Goal: Task Accomplishment & Management: Manage account settings

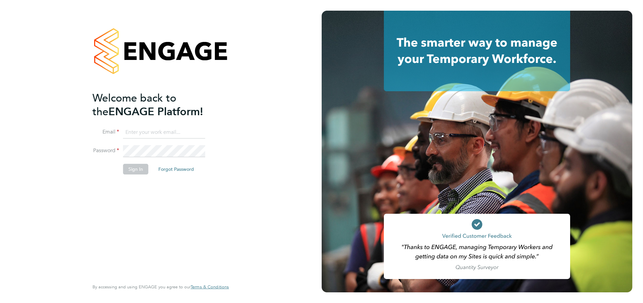
type input "jessica@pcrnet.co.uk"
click at [137, 170] on button "Sign In" at bounding box center [135, 169] width 25 height 11
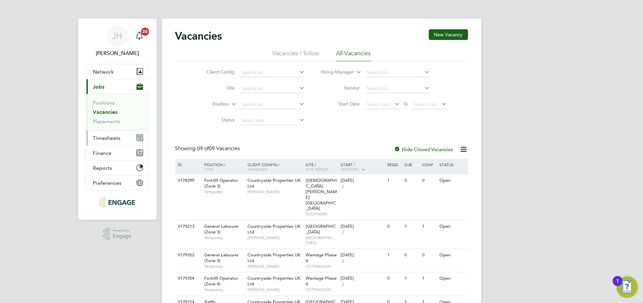
click at [113, 137] on span "Timesheets" at bounding box center [107, 138] width 28 height 6
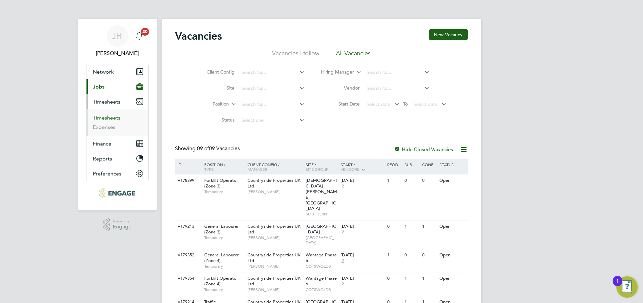
click at [113, 117] on link "Timesheets" at bounding box center [107, 117] width 28 height 6
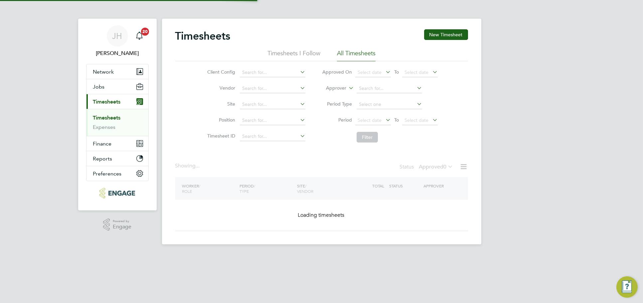
click at [502, 120] on div "[PERSON_NAME] Notifications 20 Applications: Network Team Members Businesses Si…" at bounding box center [321, 127] width 643 height 255
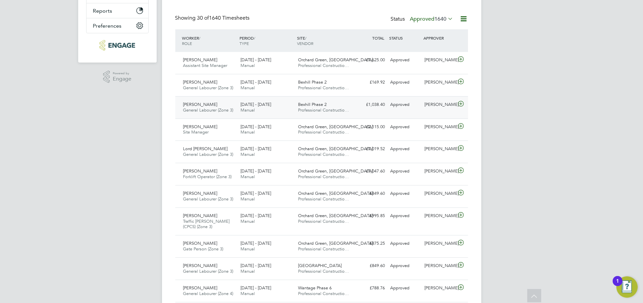
click at [438, 99] on div "John O'Neill" at bounding box center [439, 104] width 35 height 11
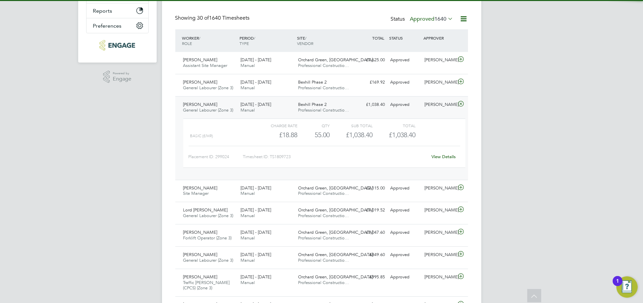
click at [444, 155] on link "View Details" at bounding box center [444, 157] width 24 height 6
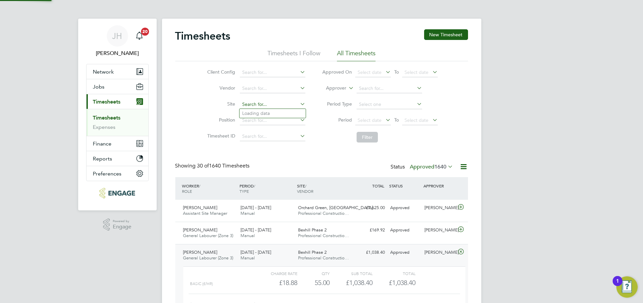
click at [276, 106] on input at bounding box center [273, 104] width 66 height 9
click at [280, 121] on li "Bexhill Phase 2" at bounding box center [274, 122] width 69 height 9
type input "Bexhill Phase 2"
click at [370, 137] on button "Filter" at bounding box center [367, 137] width 21 height 11
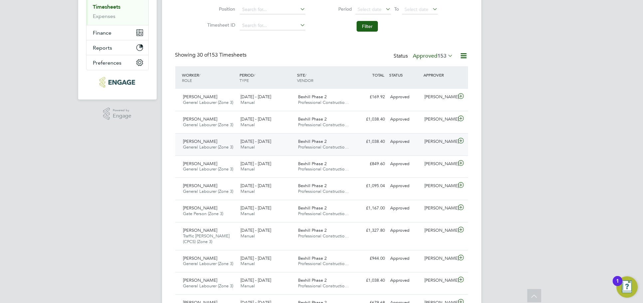
click at [432, 148] on div "Charlie Haralambous General Labourer (Zone 3) 18 - 24 Aug 2025 18 - 24 Aug 2025…" at bounding box center [321, 144] width 293 height 22
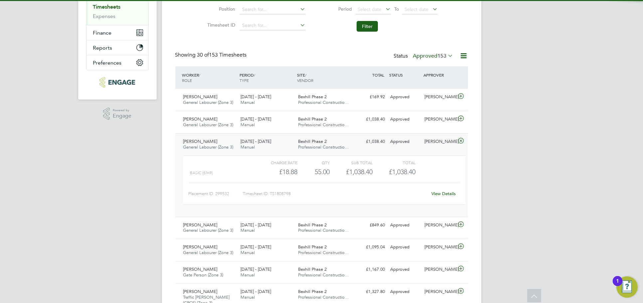
click at [445, 189] on div "View Details" at bounding box center [444, 193] width 33 height 11
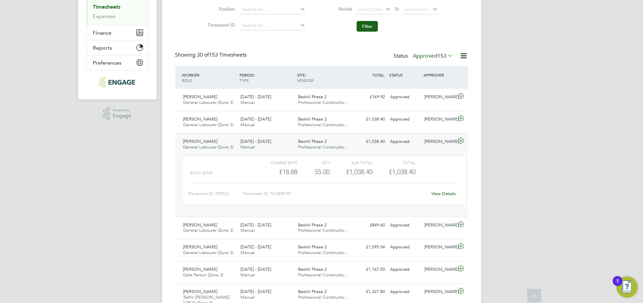
click at [439, 192] on link "View Details" at bounding box center [444, 194] width 24 height 6
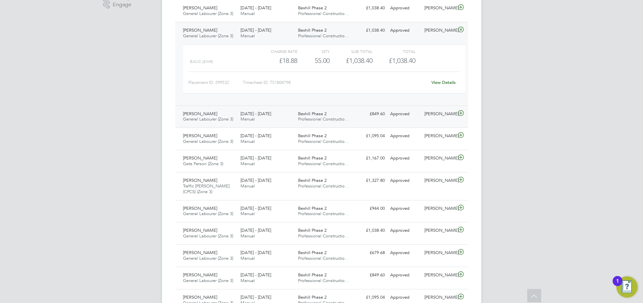
click at [434, 110] on div "John O'Neill" at bounding box center [439, 113] width 35 height 11
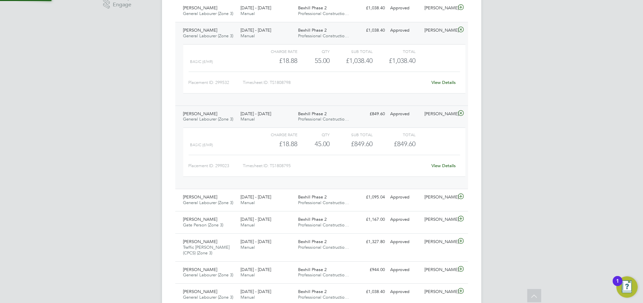
click at [444, 167] on link "View Details" at bounding box center [444, 166] width 24 height 6
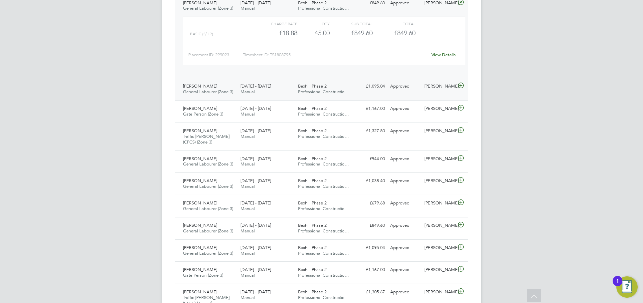
click at [448, 88] on div "John O'Neill" at bounding box center [439, 86] width 35 height 11
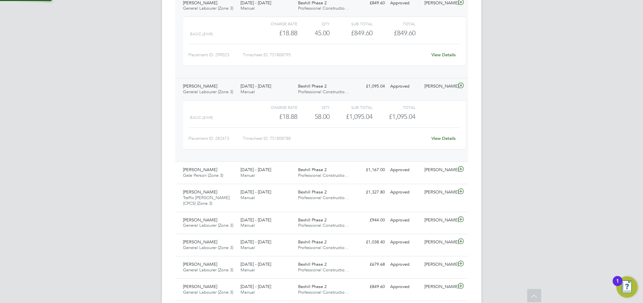
click at [444, 135] on div "View Details" at bounding box center [444, 138] width 33 height 11
click at [445, 140] on link "View Details" at bounding box center [444, 138] width 24 height 6
click at [439, 171] on div "John O'Neill" at bounding box center [439, 169] width 35 height 11
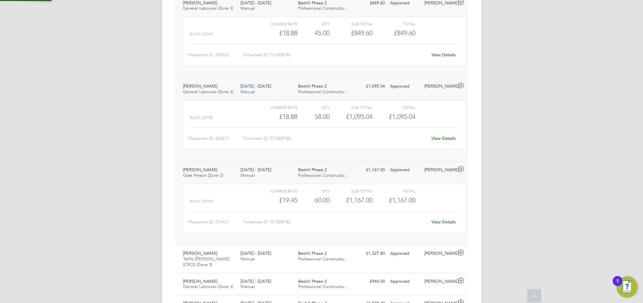
click at [450, 223] on link "View Details" at bounding box center [444, 222] width 24 height 6
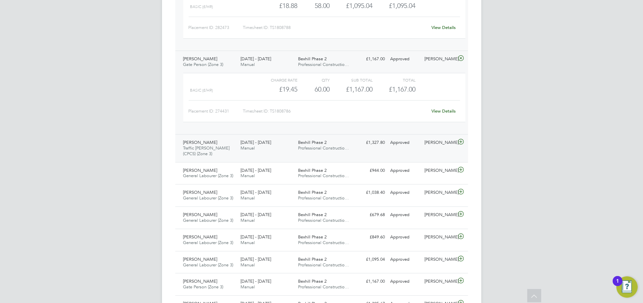
click at [434, 151] on div "Sunkanmi Eluwole Traffic Marshall (CPCS) (Zone 3) 18 - 24 Aug 2025 18 - 24 Aug …" at bounding box center [321, 148] width 293 height 28
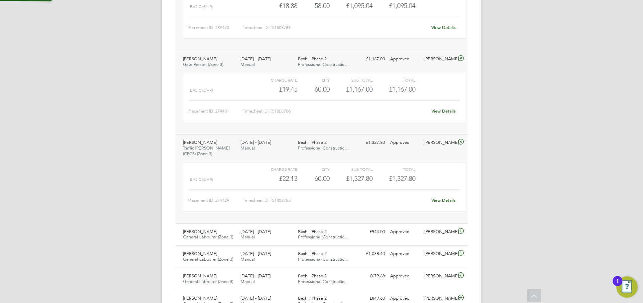
click at [445, 198] on link "View Details" at bounding box center [444, 200] width 24 height 6
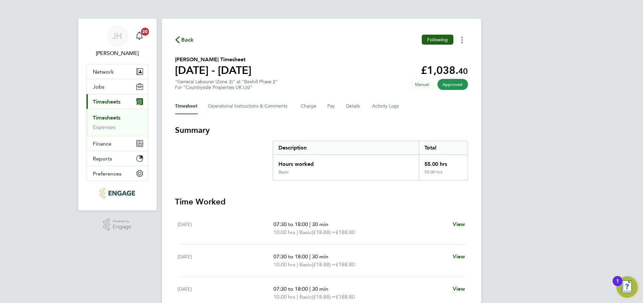
click at [459, 41] on button "Timesheets Menu" at bounding box center [462, 40] width 12 height 10
click at [444, 51] on link "Download timesheet" at bounding box center [428, 54] width 80 height 13
click at [537, 57] on div "[PERSON_NAME] Notifications 20 Applications: Network Team Members Businesses Si…" at bounding box center [321, 244] width 643 height 489
click at [519, 39] on div "[PERSON_NAME] Notifications 20 Applications: Network Team Members Businesses Si…" at bounding box center [321, 244] width 643 height 489
click at [459, 39] on button "Timesheets Menu" at bounding box center [462, 40] width 12 height 10
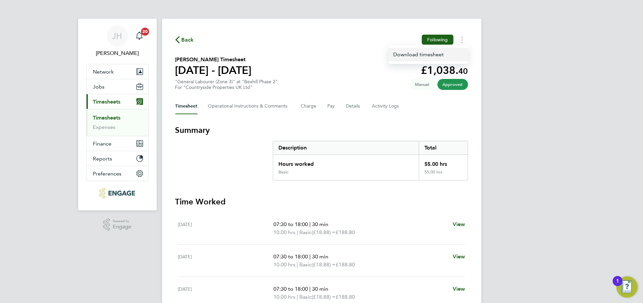
click at [443, 51] on link "Download timesheet" at bounding box center [428, 54] width 80 height 13
click at [461, 38] on button "Timesheets Menu" at bounding box center [462, 40] width 12 height 10
click at [440, 62] on div "Download timesheet" at bounding box center [428, 54] width 80 height 19
click at [441, 58] on link "Download timesheet" at bounding box center [428, 54] width 80 height 13
click at [462, 37] on circle "Timesheets Menu" at bounding box center [462, 37] width 1 height 1
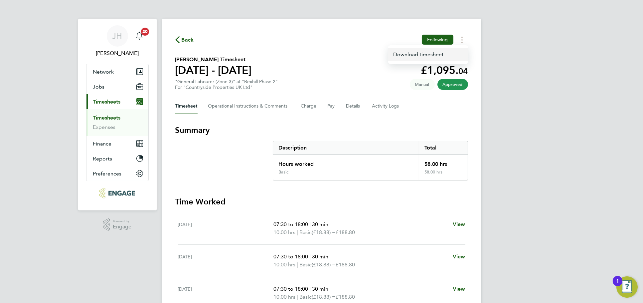
click at [443, 56] on link "Download timesheet" at bounding box center [428, 54] width 80 height 13
click at [463, 41] on button "Timesheets Menu" at bounding box center [462, 40] width 12 height 10
click at [441, 52] on link "Download timesheet" at bounding box center [428, 54] width 80 height 13
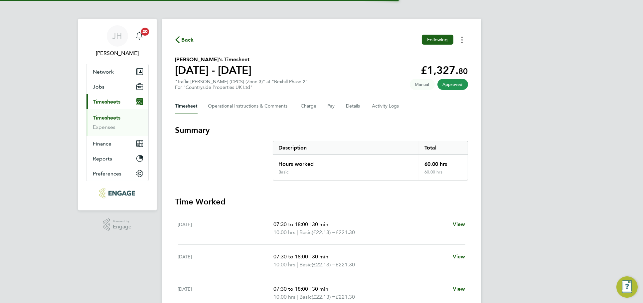
click at [462, 43] on button "Timesheets Menu" at bounding box center [462, 40] width 12 height 10
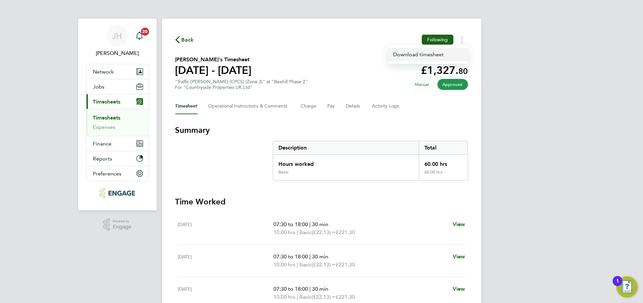
click at [445, 56] on link "Download timesheet" at bounding box center [428, 54] width 80 height 13
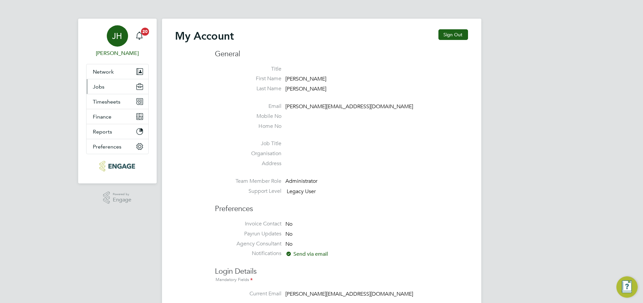
type input "[PERSON_NAME][EMAIL_ADDRESS][DOMAIN_NAME]"
click at [115, 90] on button "Jobs" at bounding box center [118, 86] width 62 height 15
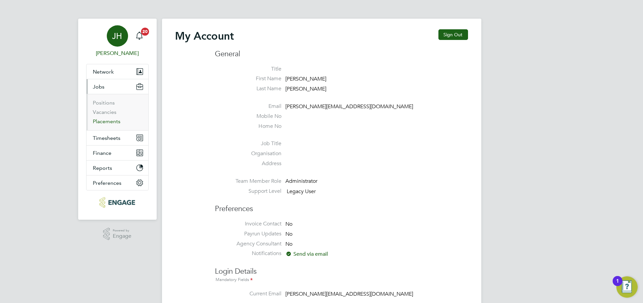
click at [109, 118] on link "Placements" at bounding box center [107, 121] width 28 height 6
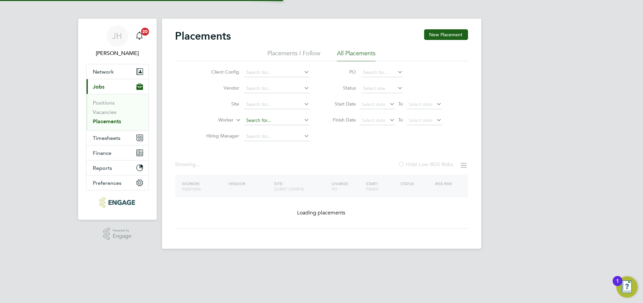
click at [273, 119] on input at bounding box center [277, 120] width 66 height 9
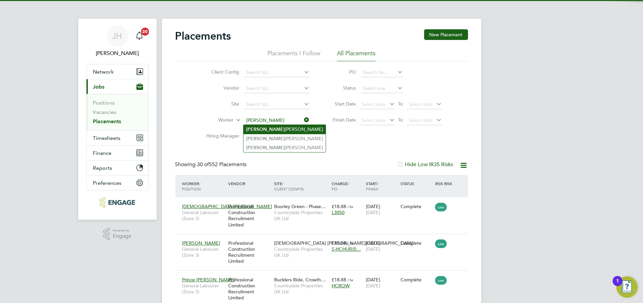
click at [285, 129] on li "[PERSON_NAME]" at bounding box center [285, 129] width 82 height 9
type input "[PERSON_NAME]"
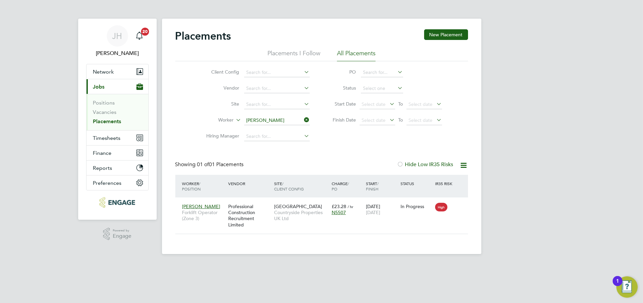
click at [282, 122] on input "[PERSON_NAME]" at bounding box center [277, 120] width 66 height 9
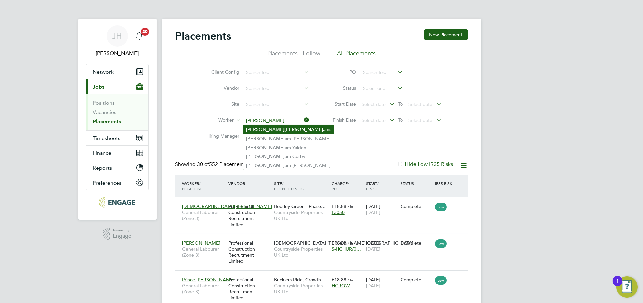
click at [276, 163] on li "[PERSON_NAME] am [PERSON_NAME]" at bounding box center [289, 165] width 91 height 9
type input "[PERSON_NAME]"
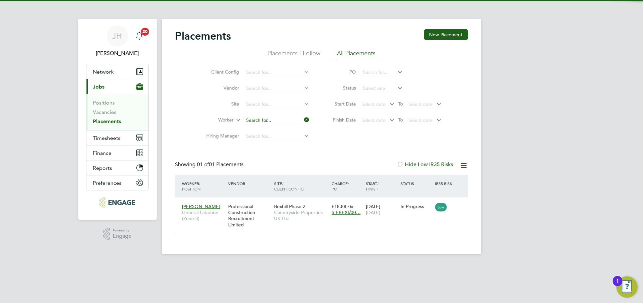
click at [279, 118] on input at bounding box center [277, 120] width 66 height 9
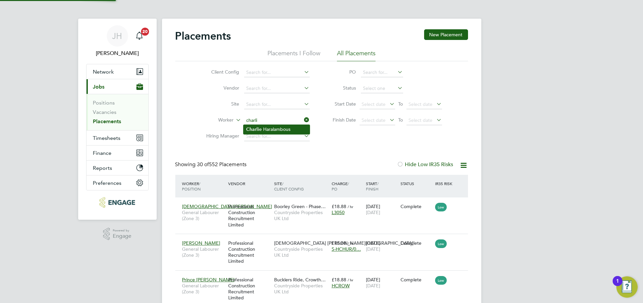
click at [272, 131] on li "[PERSON_NAME]" at bounding box center [277, 129] width 66 height 9
type input "[PERSON_NAME]"
